Goal: Information Seeking & Learning: Check status

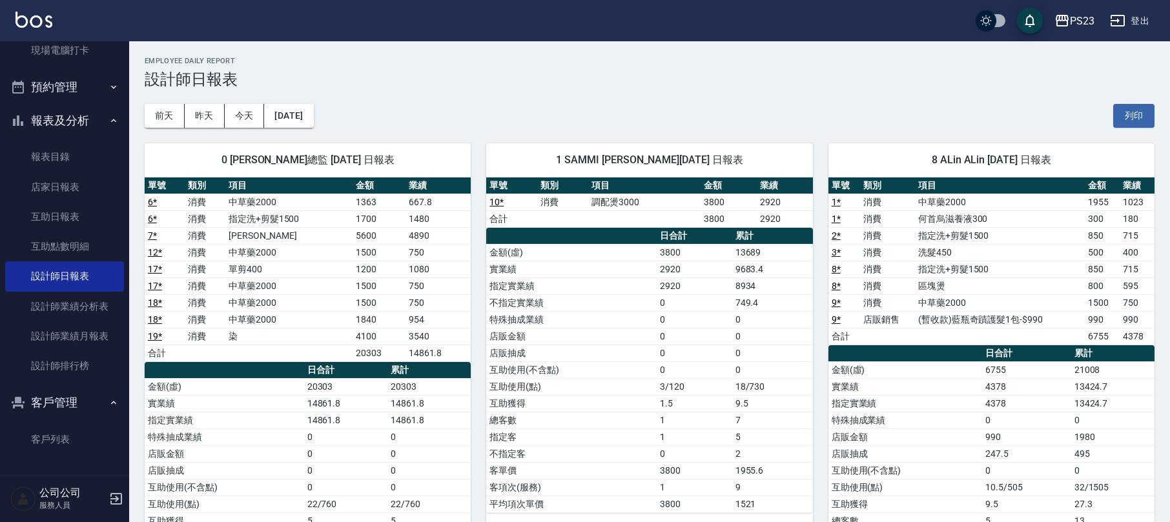
click at [1137, 19] on button "登出" at bounding box center [1130, 21] width 50 height 24
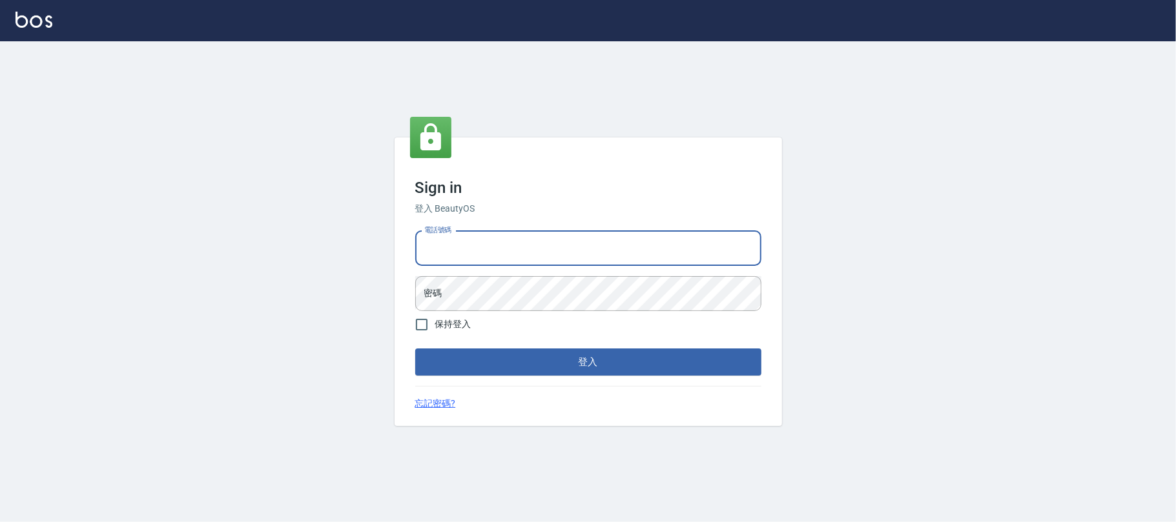
click at [505, 240] on input "電話號碼" at bounding box center [588, 248] width 346 height 35
type input "0955218111"
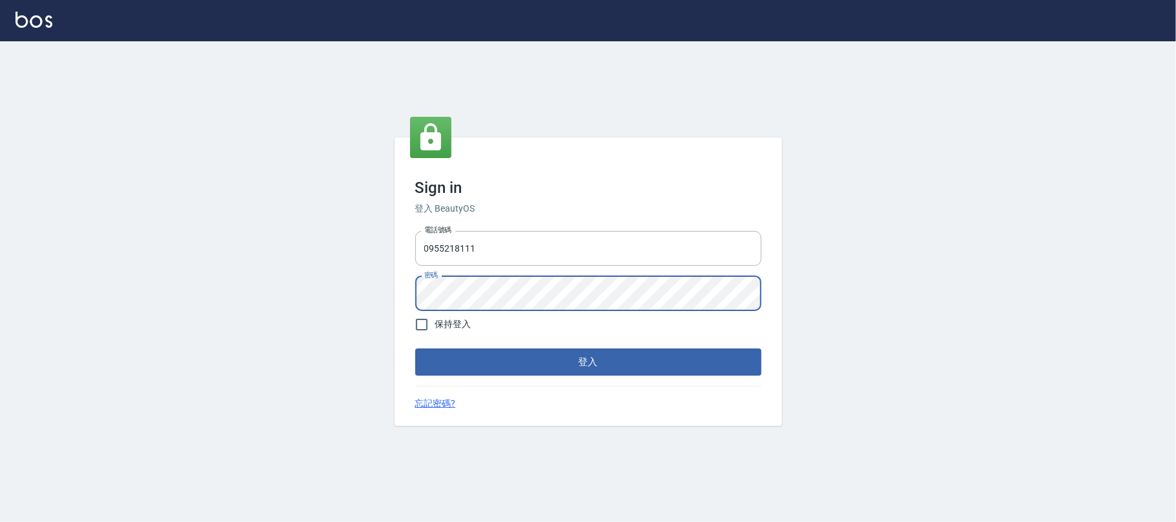
click at [546, 346] on form "電話號碼 [PHONE_NUMBER] 電話號碼 密碼 密碼 保持登入 登入" at bounding box center [588, 301] width 346 height 150
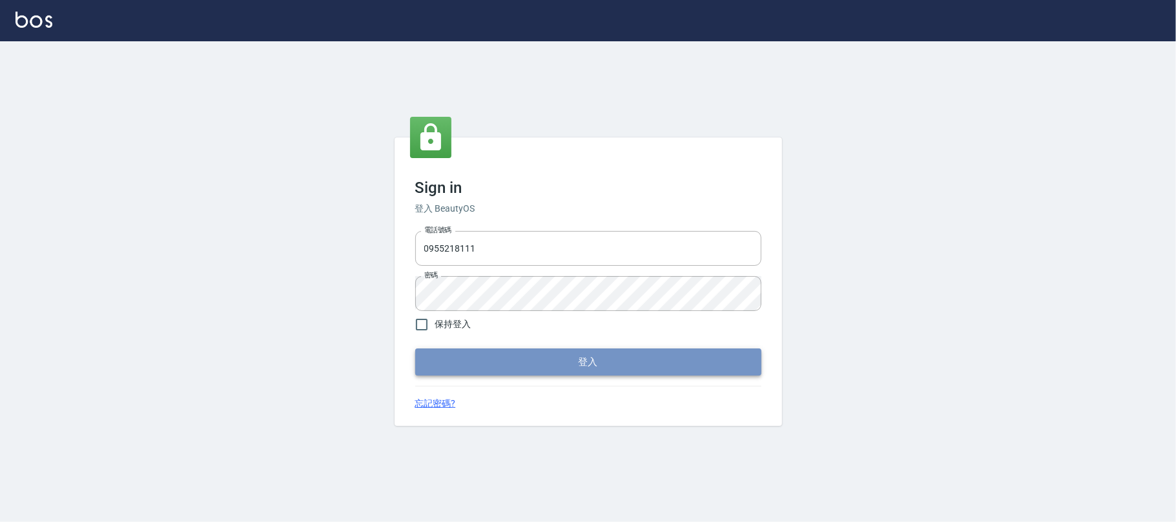
click at [554, 373] on button "登入" at bounding box center [588, 362] width 346 height 27
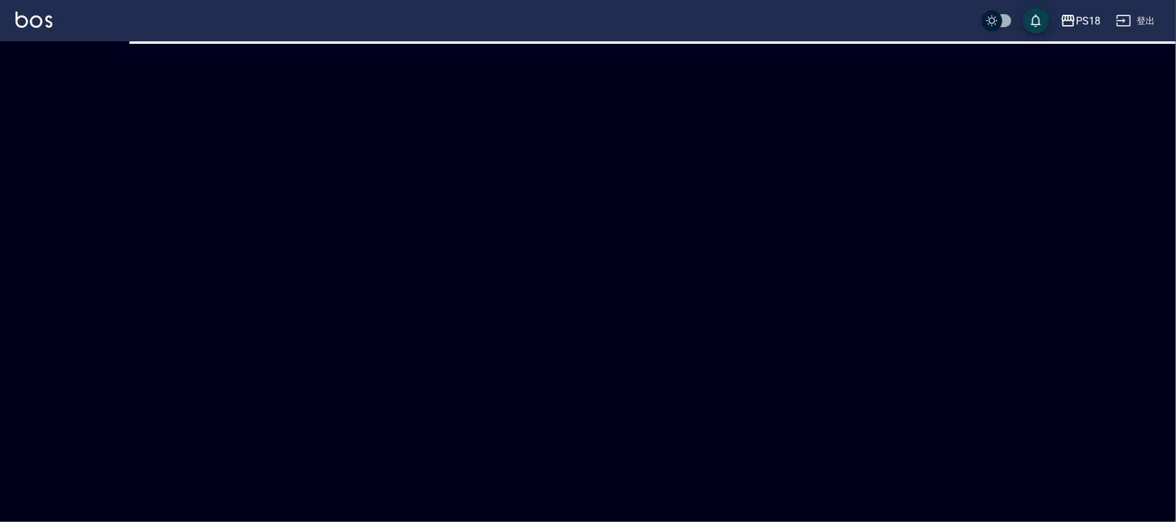
checkbox input "true"
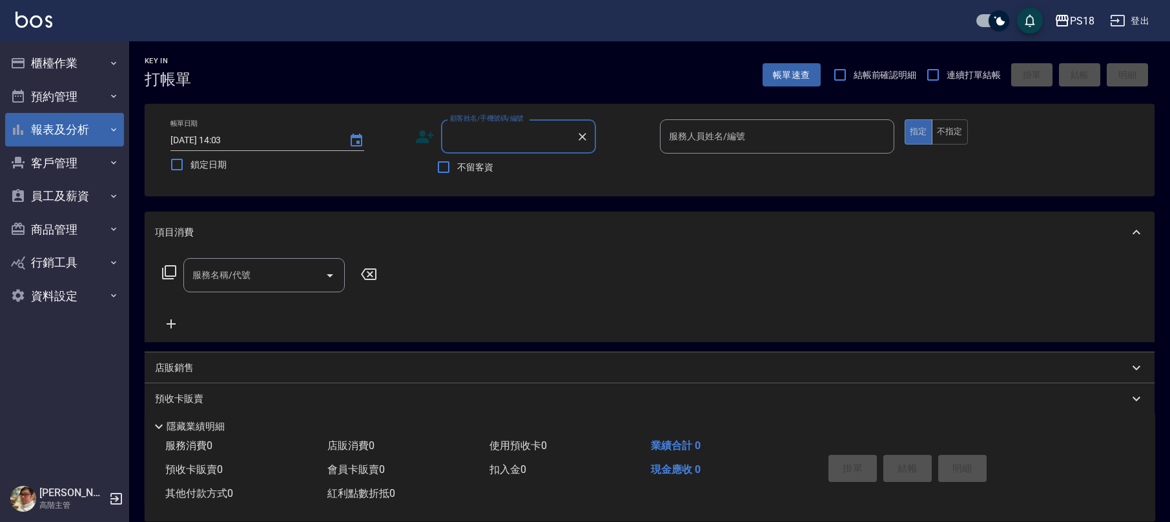
click at [88, 124] on button "報表及分析" at bounding box center [64, 130] width 119 height 34
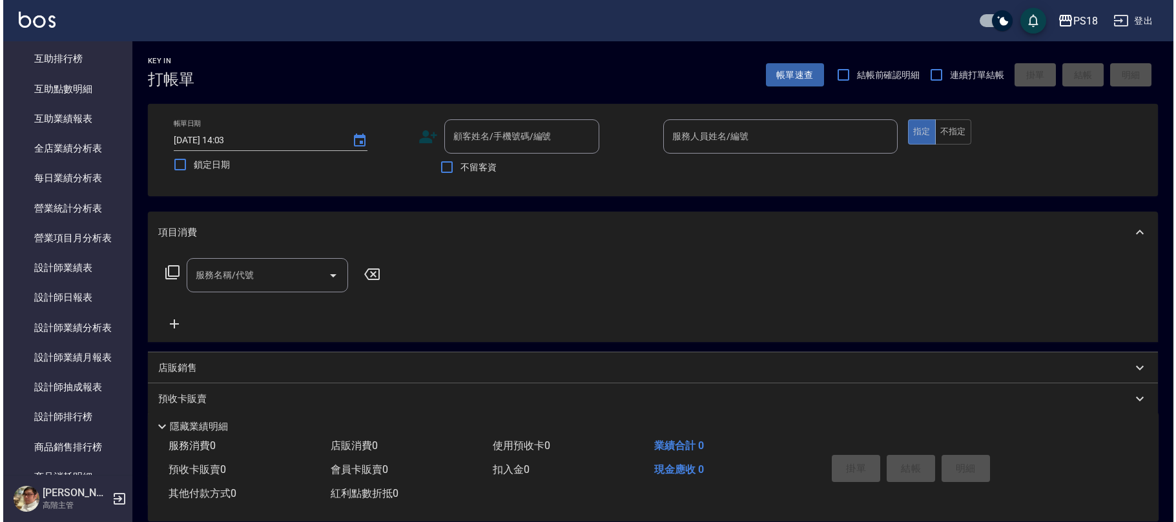
scroll to position [455, 0]
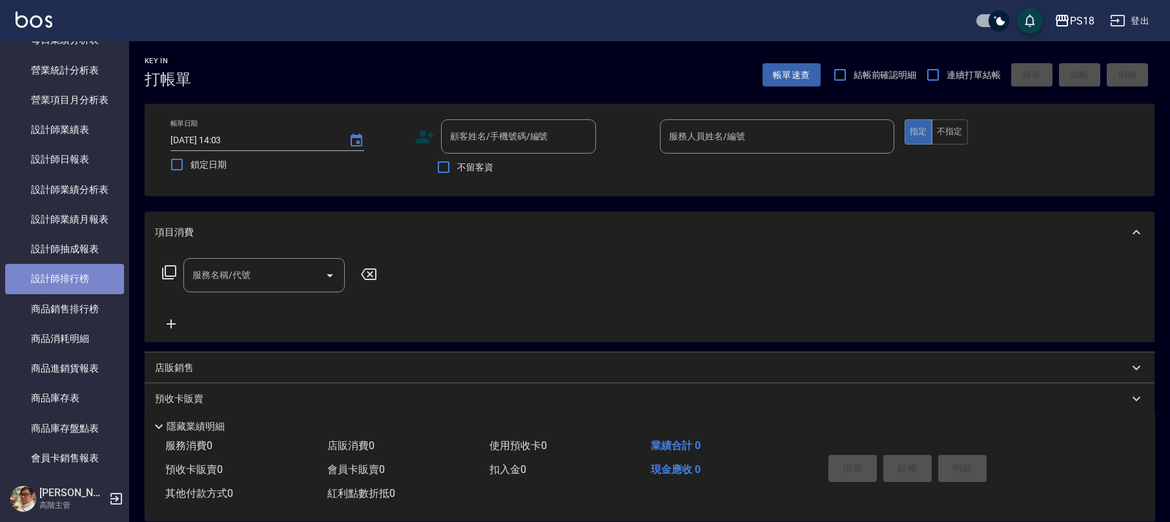
click at [70, 279] on link "設計師排行榜" at bounding box center [64, 279] width 119 height 30
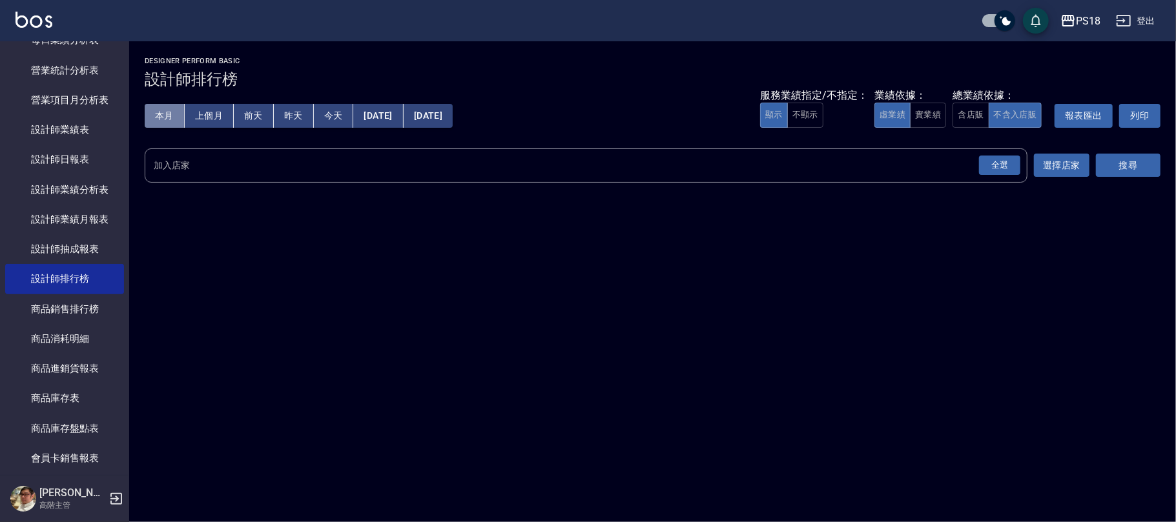
click at [159, 110] on button "本月" at bounding box center [165, 116] width 40 height 24
click at [969, 108] on button "含店販" at bounding box center [970, 115] width 36 height 25
click at [997, 158] on div "全選" at bounding box center [999, 166] width 41 height 20
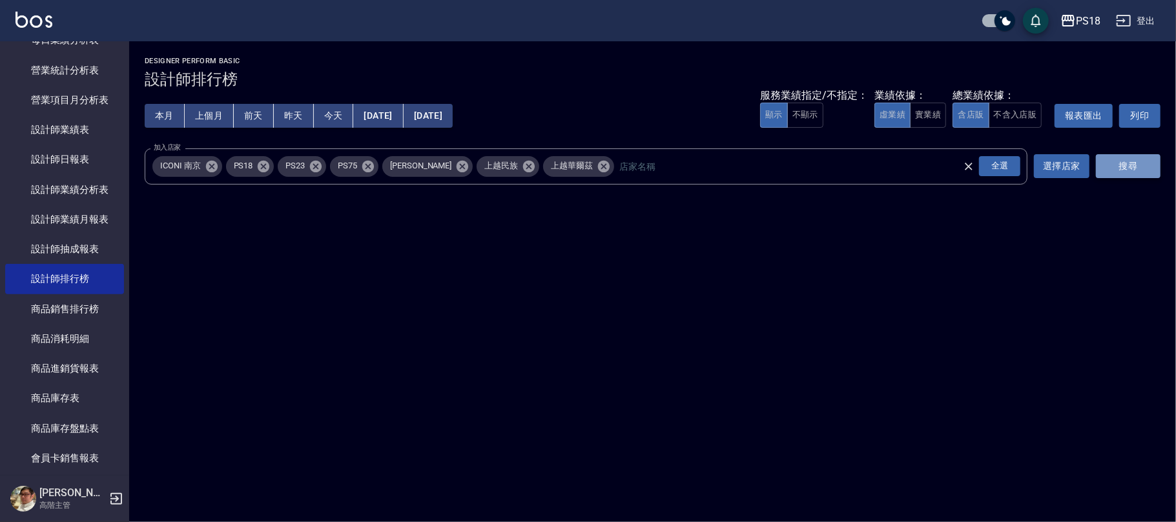
click at [1129, 158] on button "搜尋" at bounding box center [1128, 166] width 65 height 24
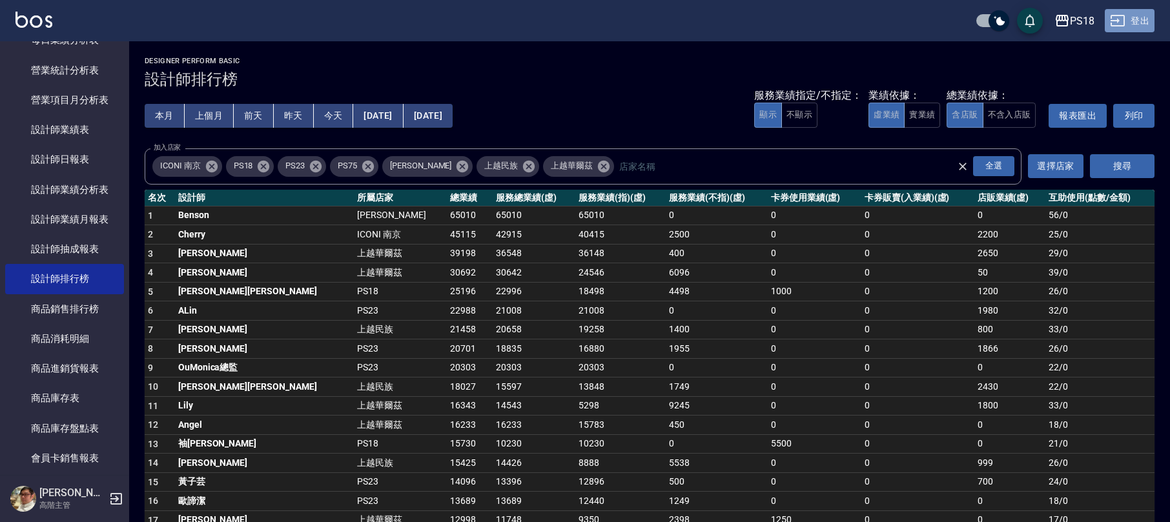
click at [1122, 19] on icon "button" at bounding box center [1117, 20] width 15 height 15
